Goal: Task Accomplishment & Management: Use online tool/utility

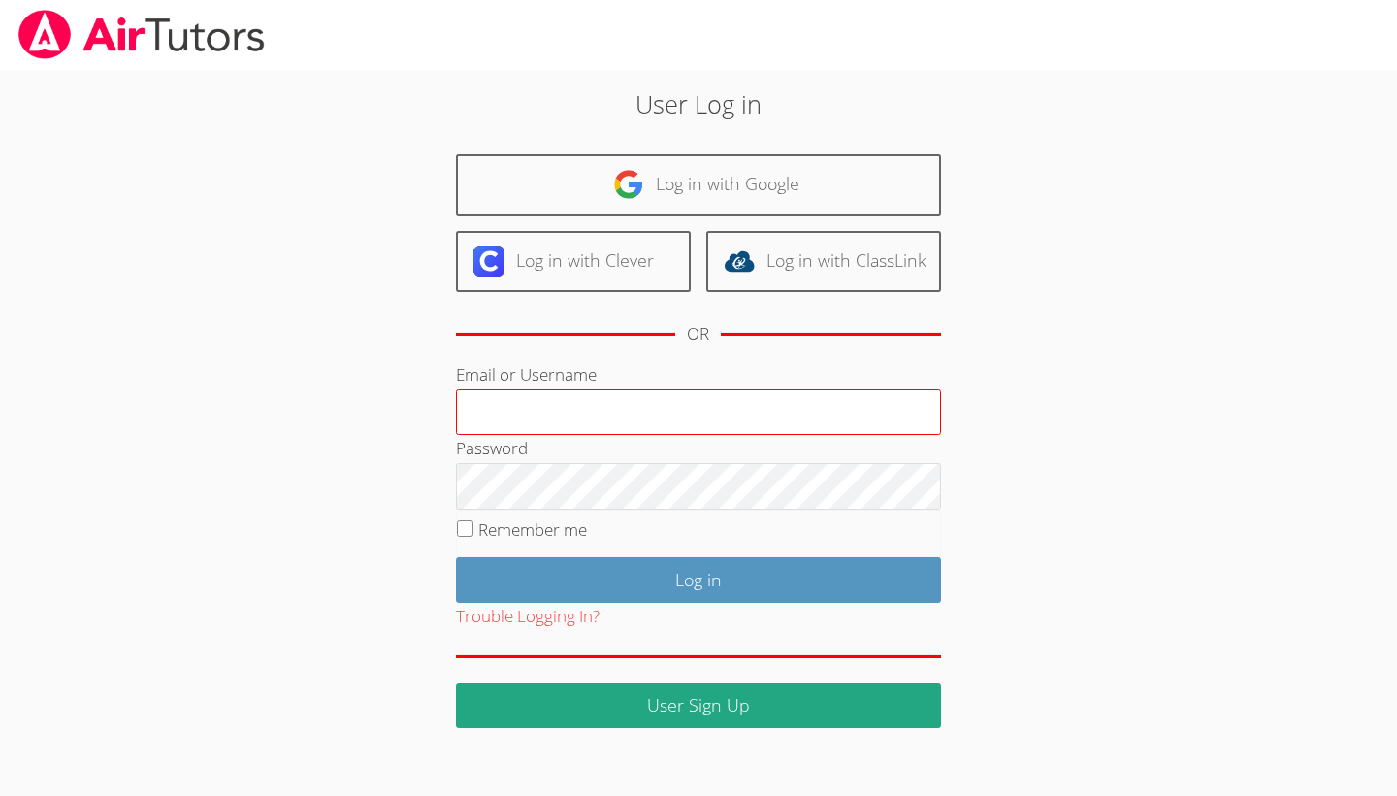
click at [644, 418] on input "Email or Username" at bounding box center [698, 412] width 485 height 47
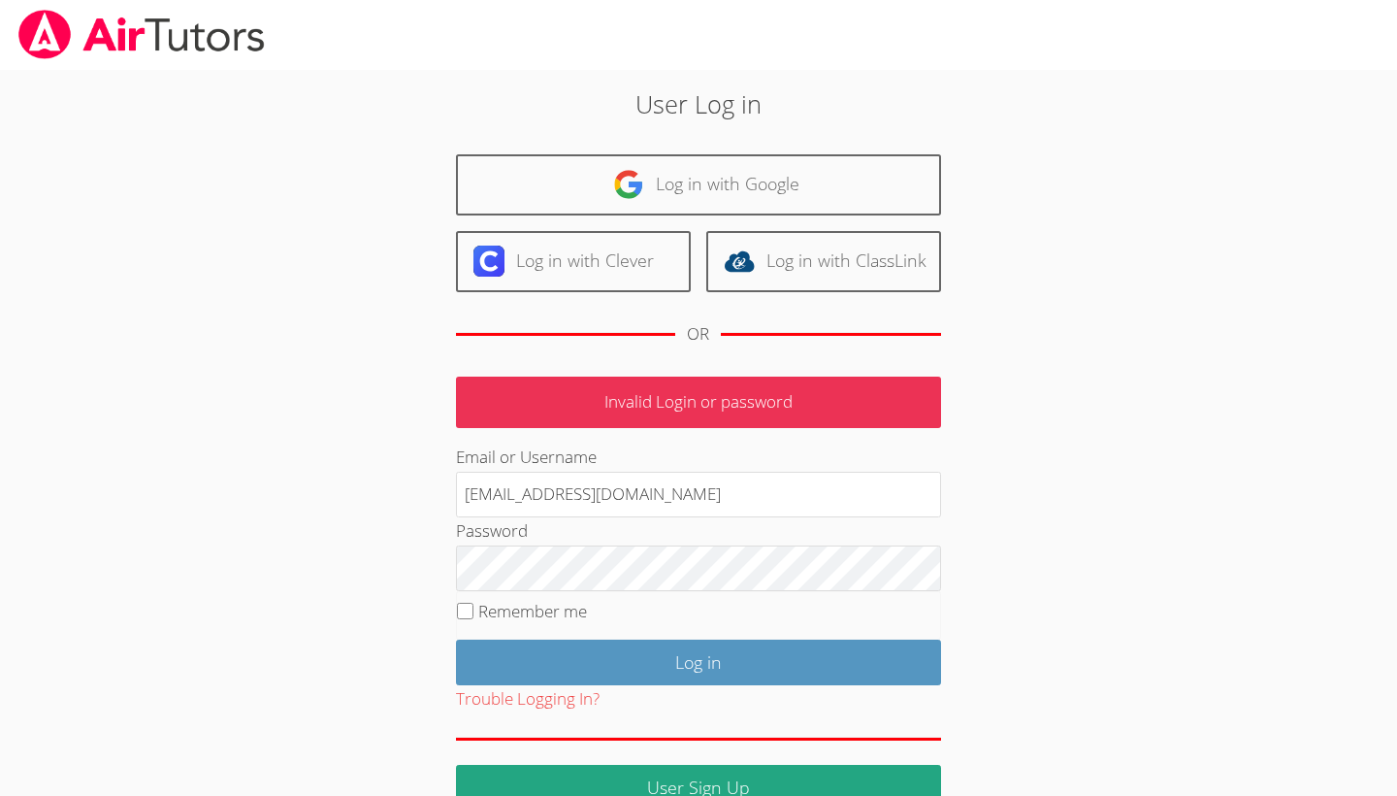
click at [1105, 577] on div "User Log in Log in with Google Log in with Clever Log in with ClassLink OR Inva…" at bounding box center [699, 440] width 1048 height 740
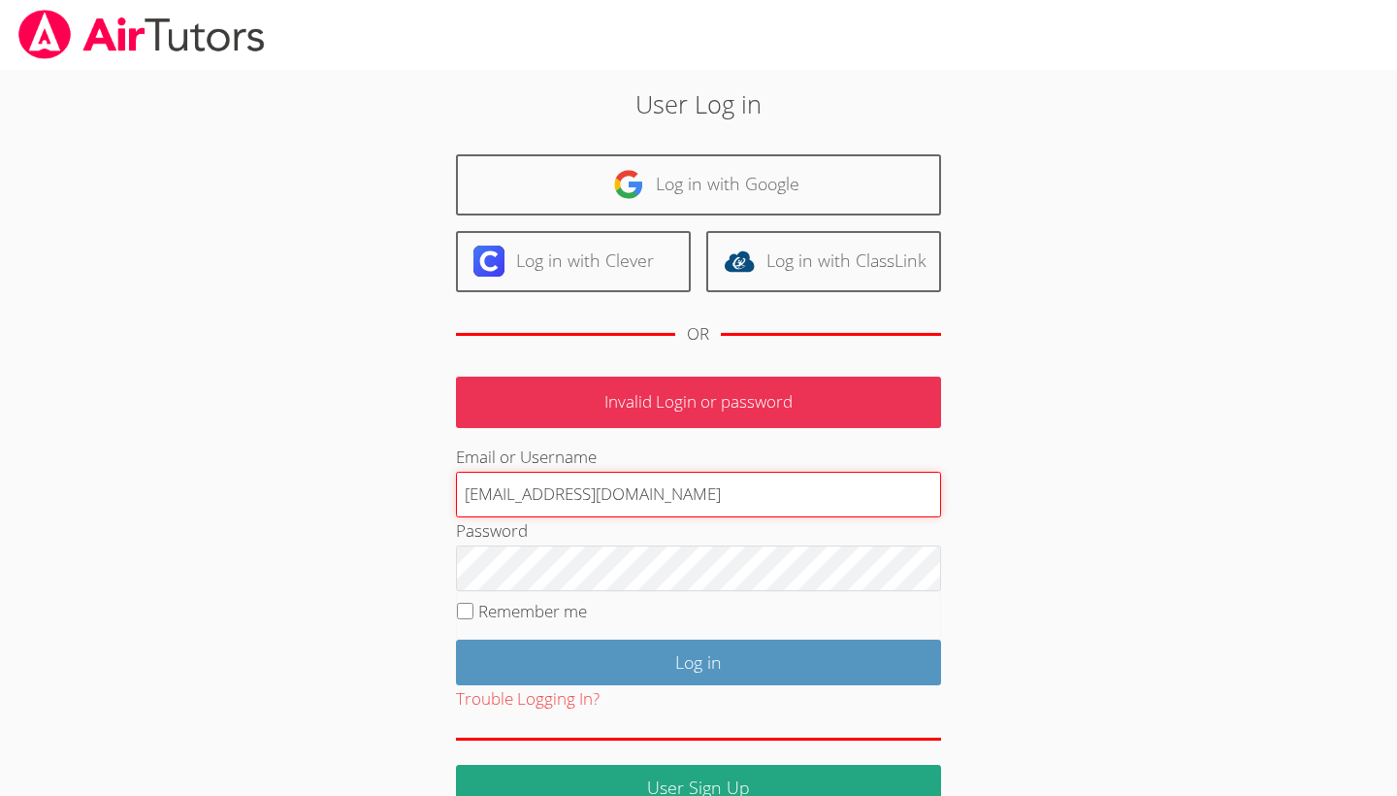
click at [799, 493] on input "[EMAIL_ADDRESS][DOMAIN_NAME]" at bounding box center [698, 495] width 485 height 47
type input "2"
type input "[PERSON_NAME]"
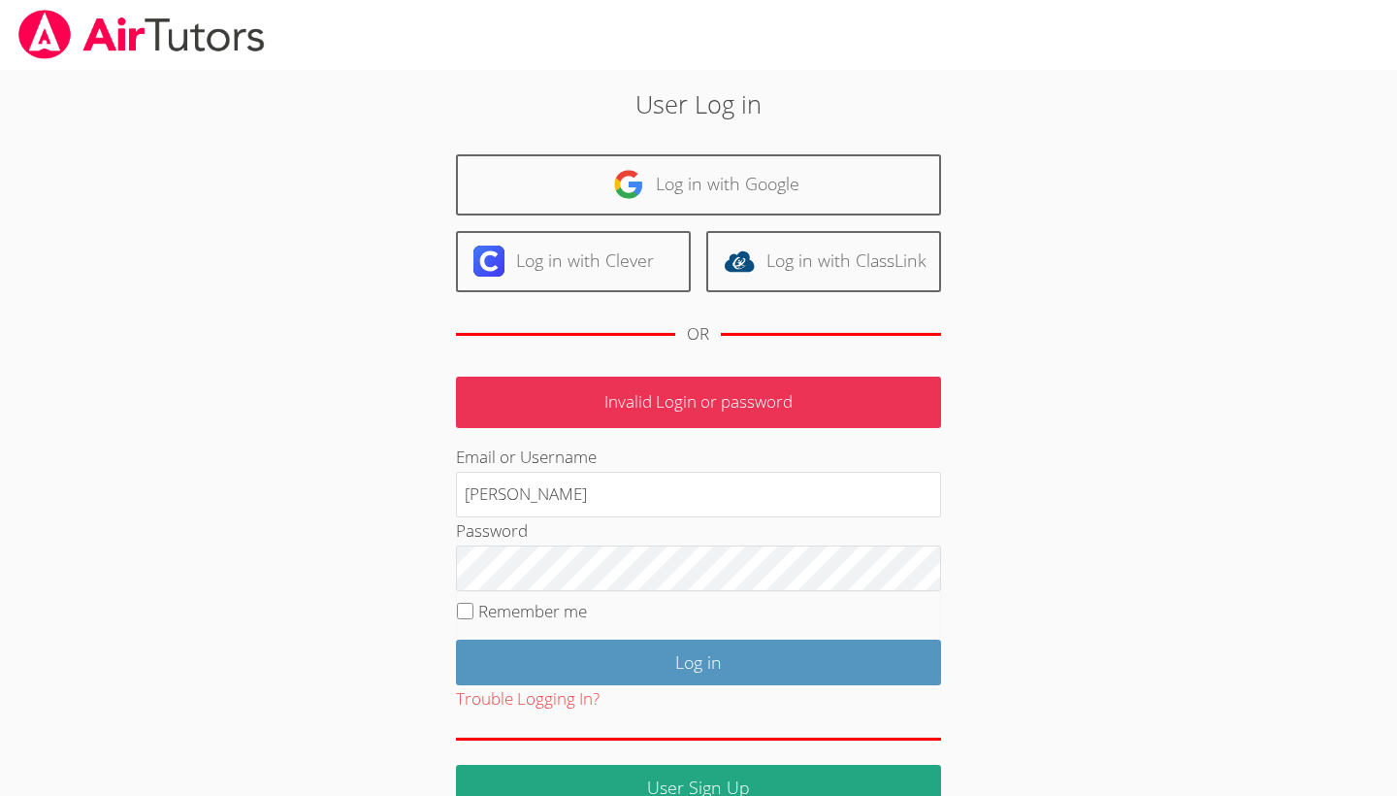
click at [1033, 294] on div "User Log in Log in with Google Log in with Clever Log in with ClassLink OR Inva…" at bounding box center [698, 447] width 755 height 725
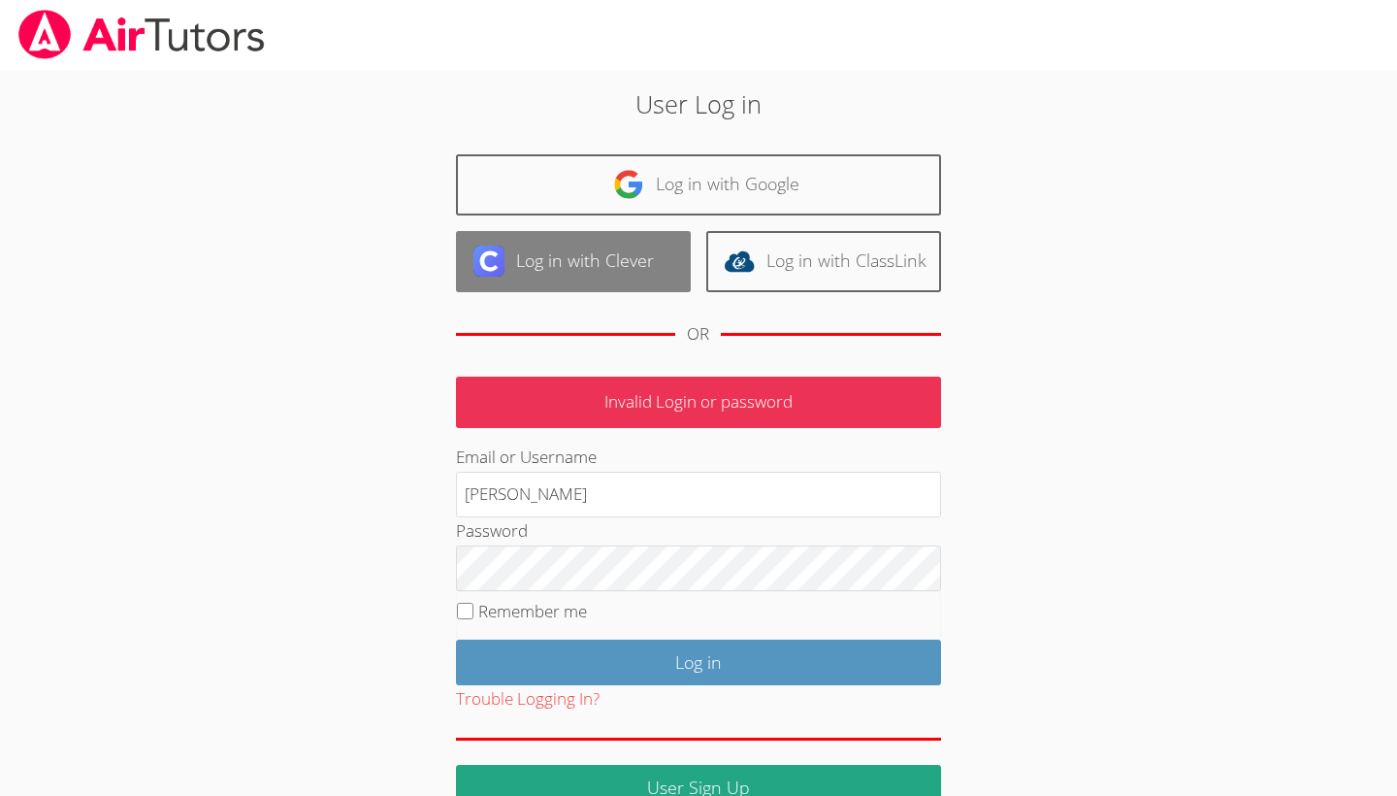
click at [668, 255] on link "Log in with Clever" at bounding box center [573, 261] width 235 height 61
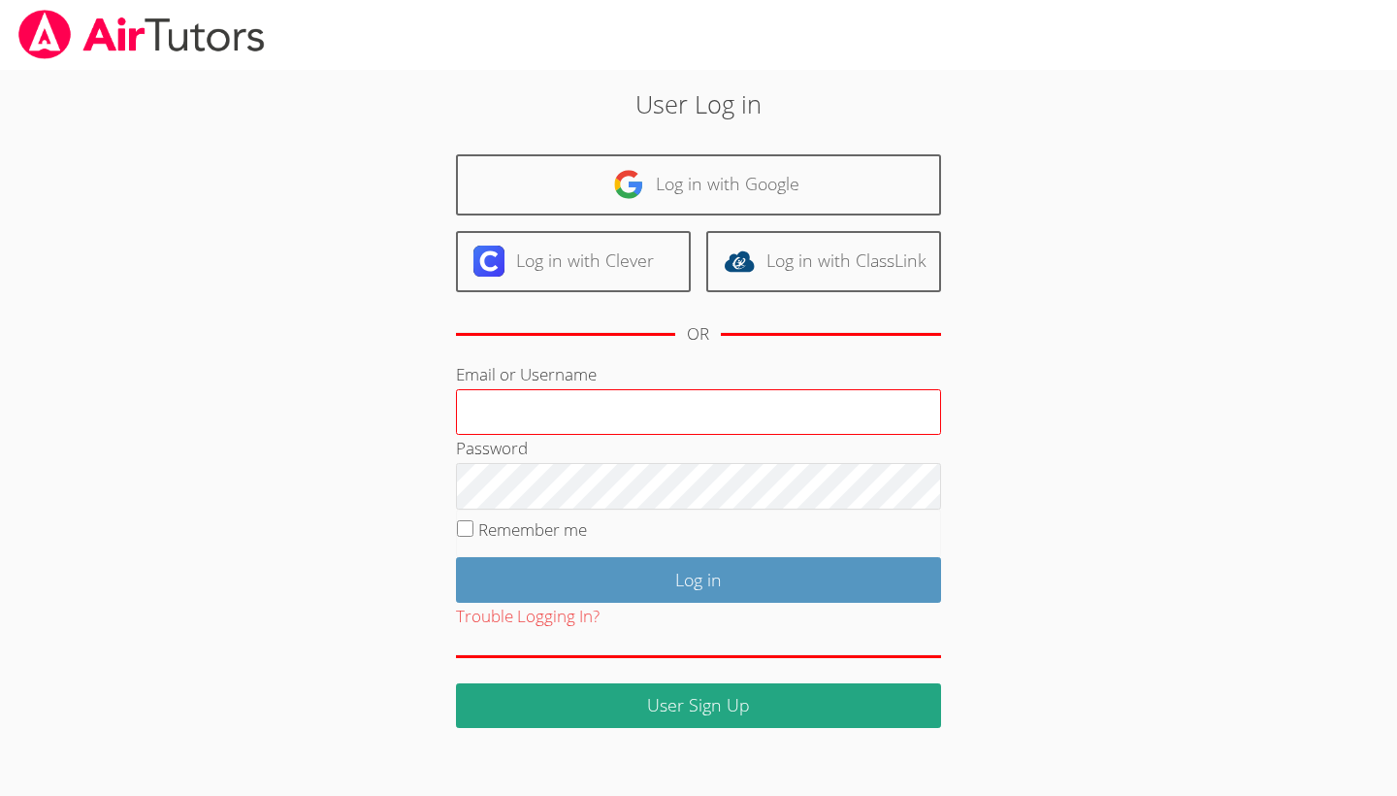
click at [614, 410] on input "Email or Username" at bounding box center [698, 412] width 485 height 47
type input "a"
type input "[PERSON_NAME]"
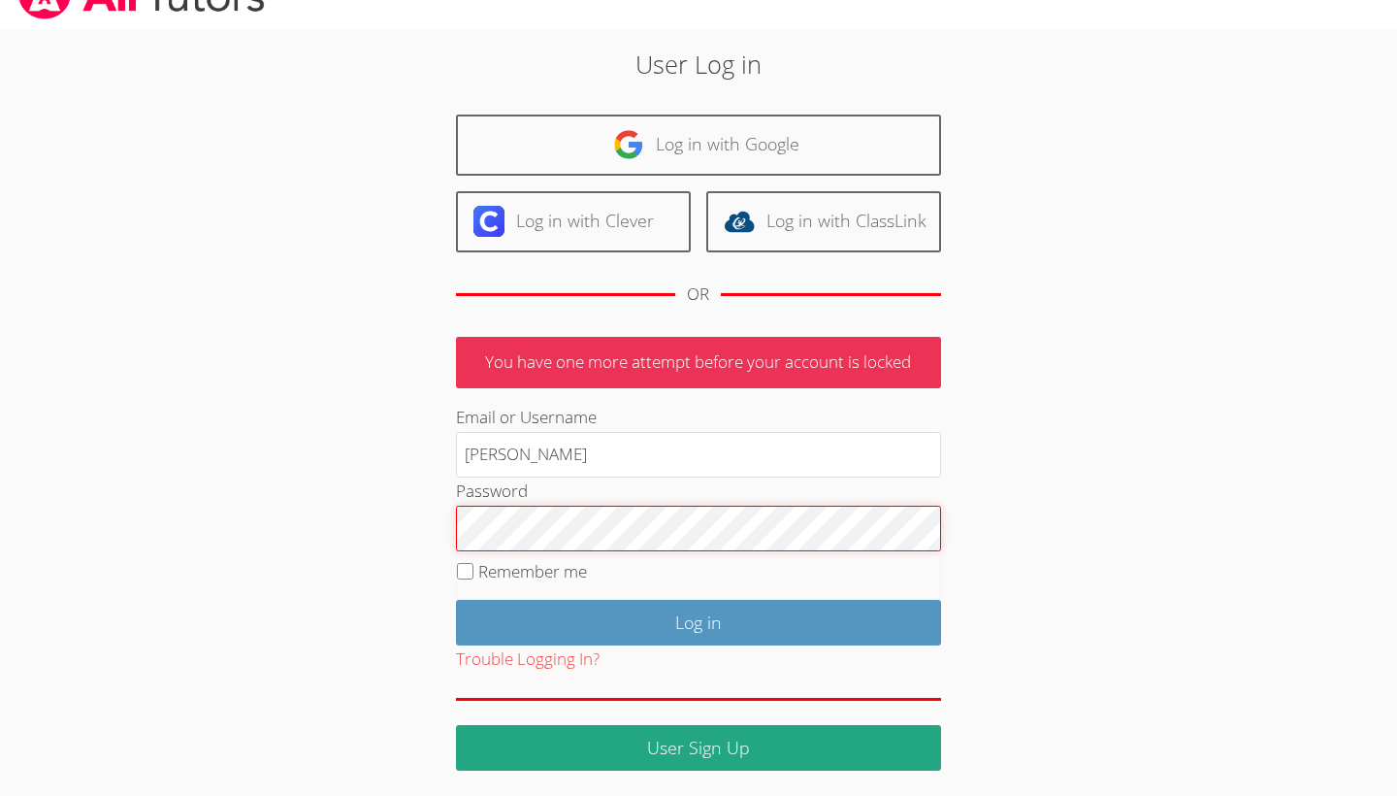
scroll to position [39, 0]
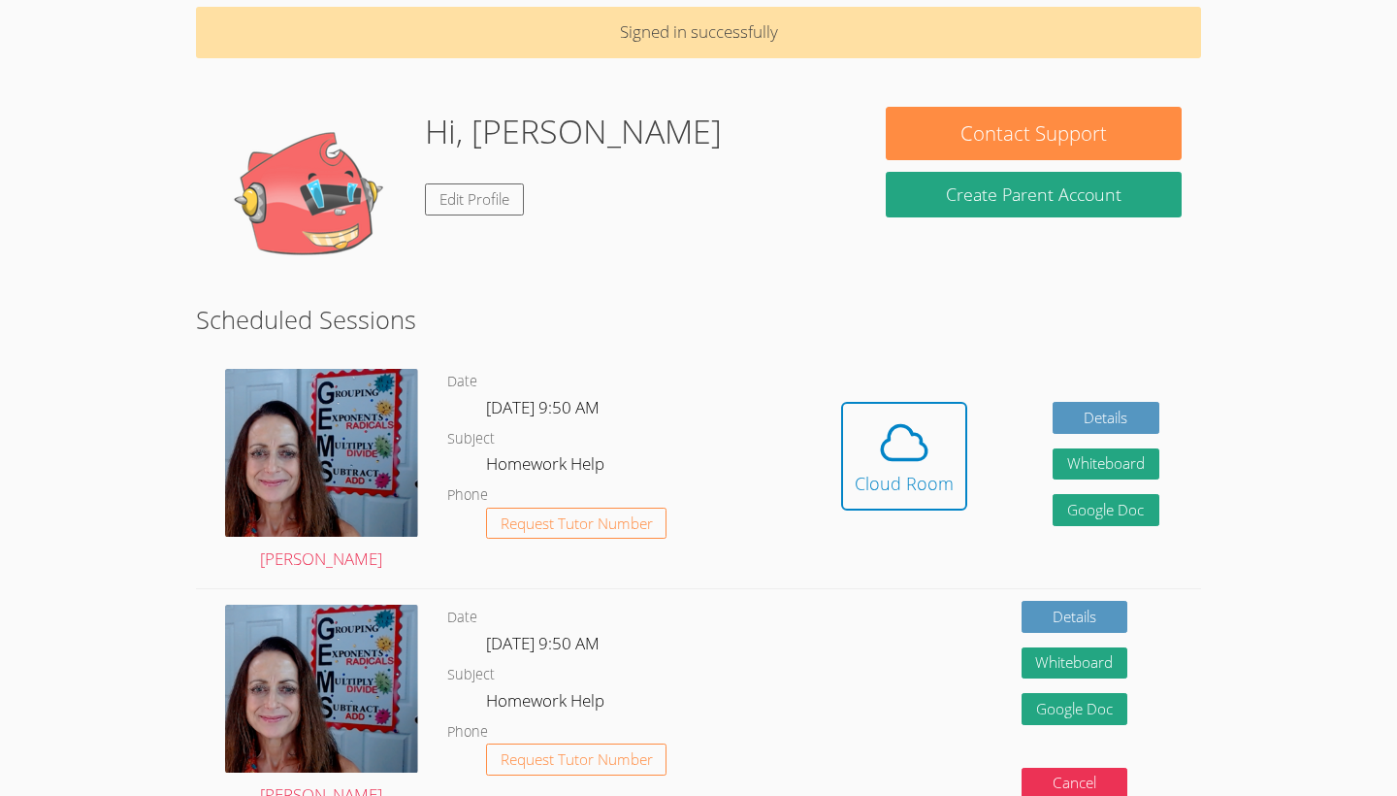
scroll to position [81, 0]
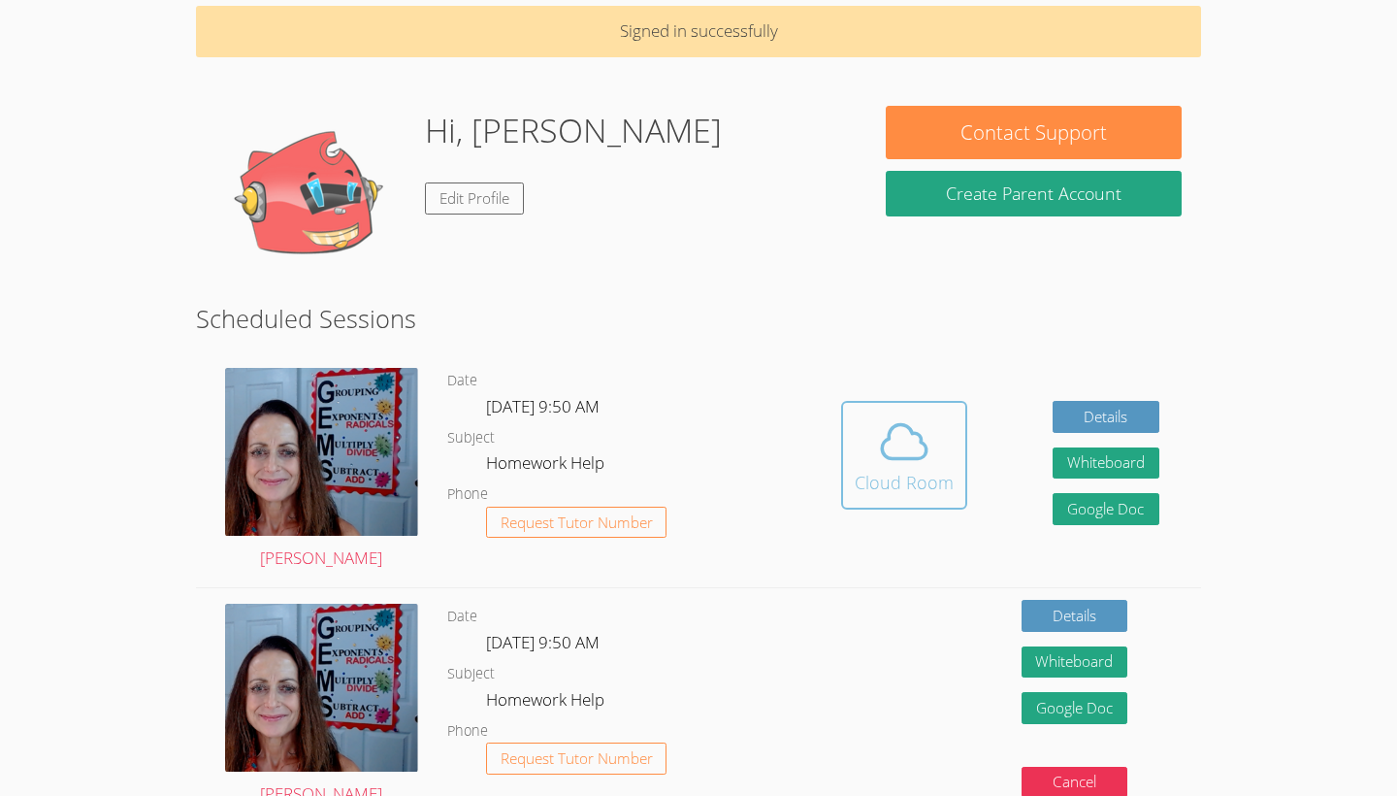
click at [892, 475] on div "Cloud Room" at bounding box center [904, 482] width 99 height 27
click at [1124, 463] on button "Whiteboard" at bounding box center [1106, 463] width 107 height 32
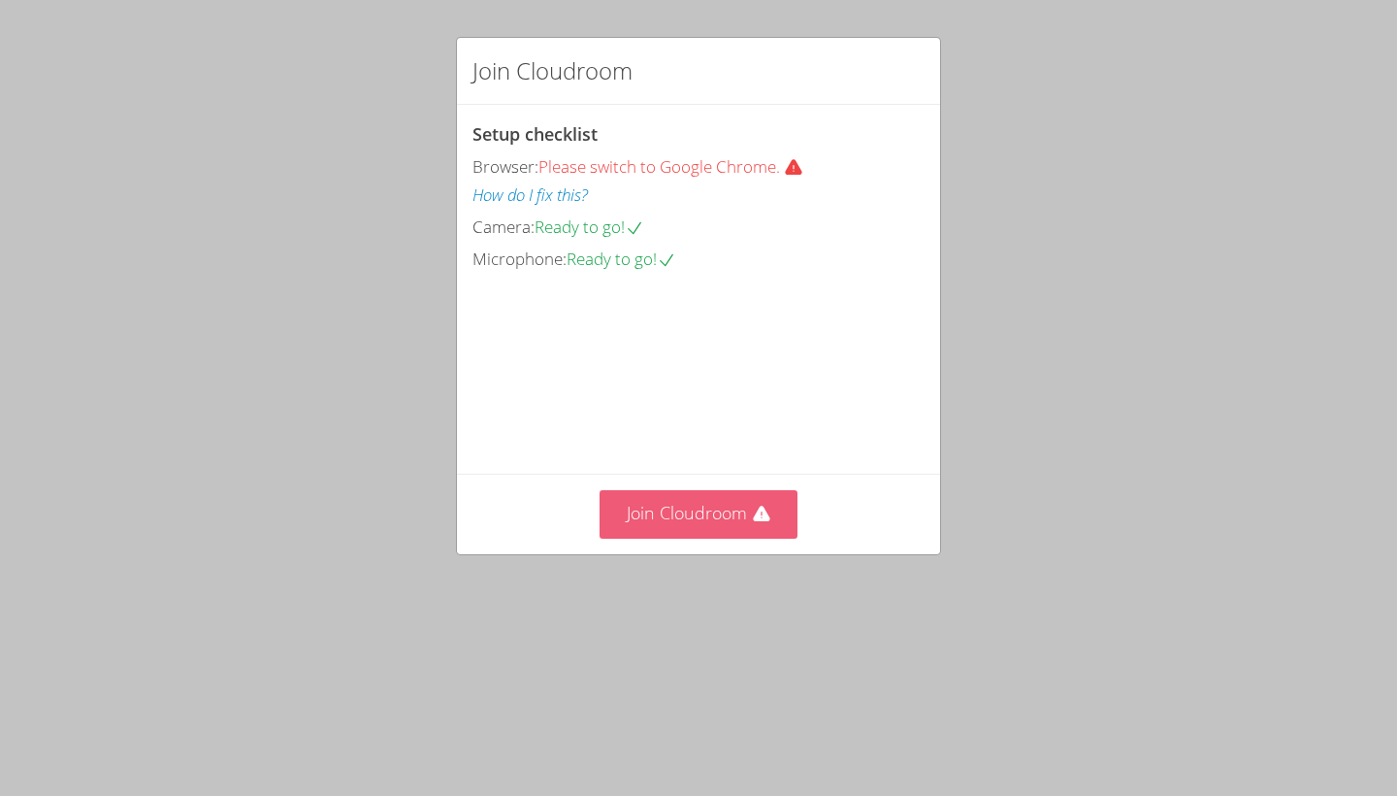
click at [682, 538] on button "Join Cloudroom" at bounding box center [699, 514] width 199 height 48
